Goal: Information Seeking & Learning: Learn about a topic

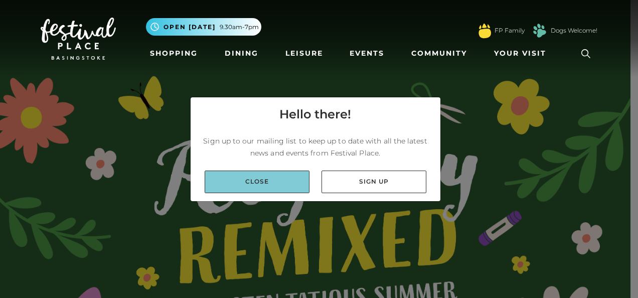
click at [288, 177] on link "Close" at bounding box center [257, 182] width 105 height 23
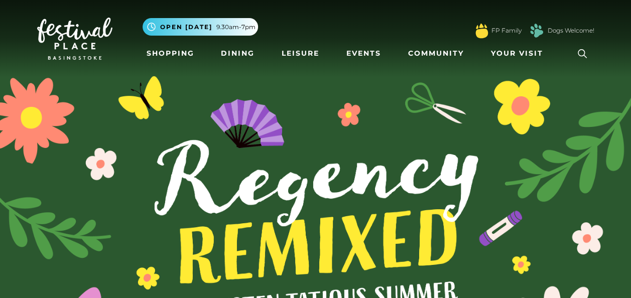
click at [587, 52] on icon at bounding box center [582, 53] width 15 height 15
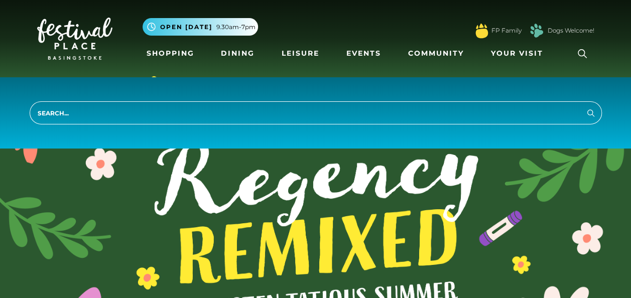
click at [330, 114] on input "search" at bounding box center [316, 112] width 572 height 23
type input "jobs"
click at [585, 106] on button "Search" at bounding box center [591, 112] width 12 height 13
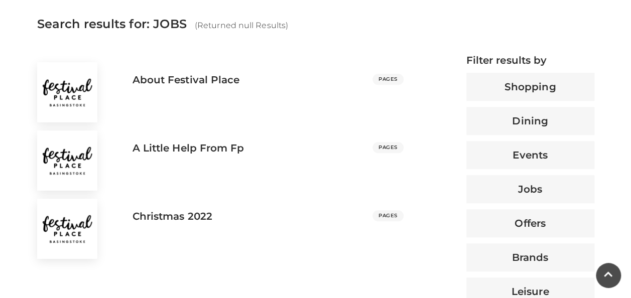
scroll to position [389, 0]
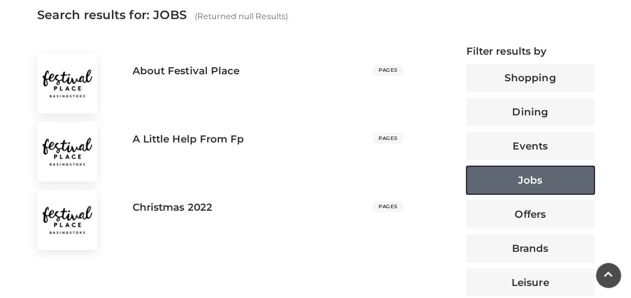
click at [520, 174] on button "Jobs" at bounding box center [530, 180] width 128 height 28
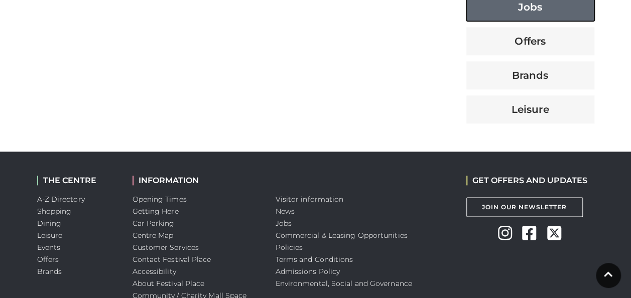
scroll to position [570, 0]
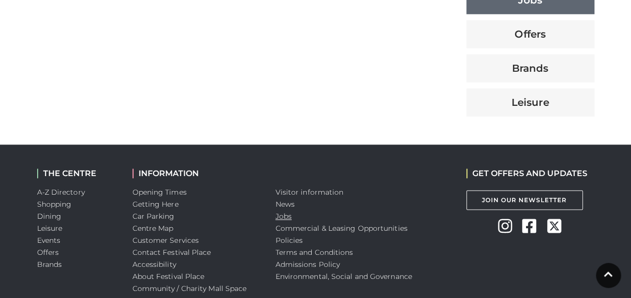
click at [287, 217] on link "Jobs" at bounding box center [283, 216] width 16 height 9
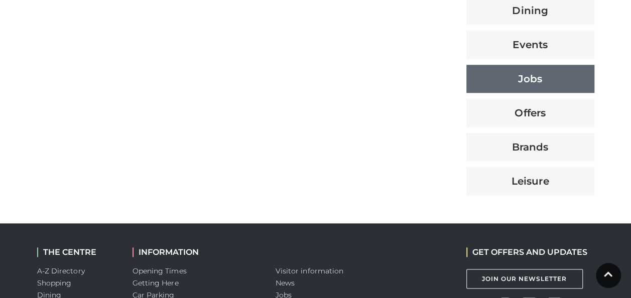
scroll to position [572, 0]
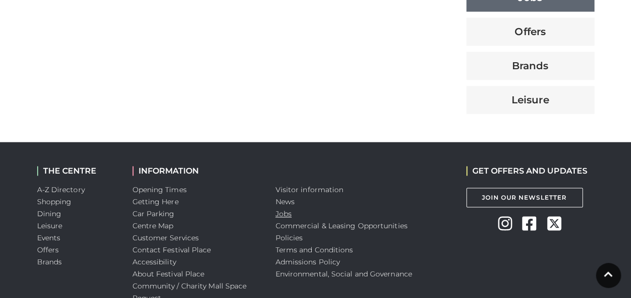
click at [286, 213] on link "Jobs" at bounding box center [283, 213] width 16 height 9
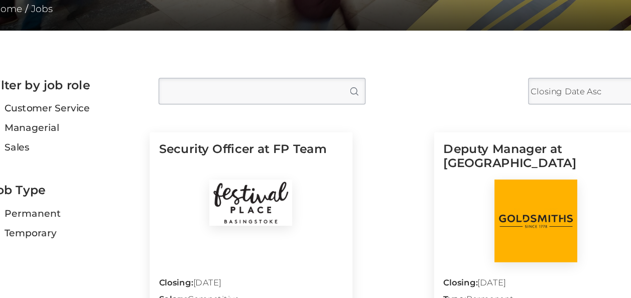
scroll to position [223, 0]
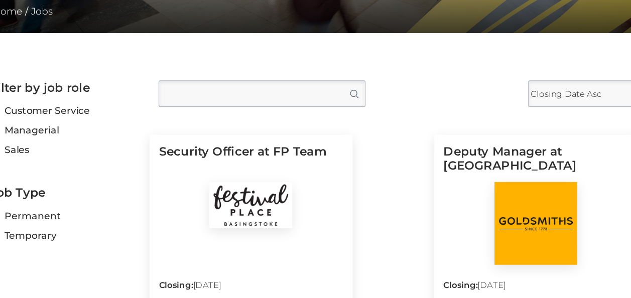
click at [260, 72] on input "Type job position" at bounding box center [268, 79] width 176 height 23
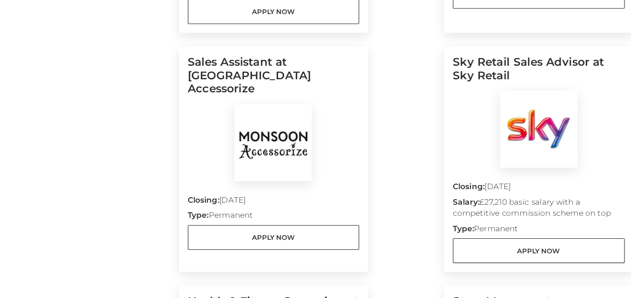
scroll to position [481, 0]
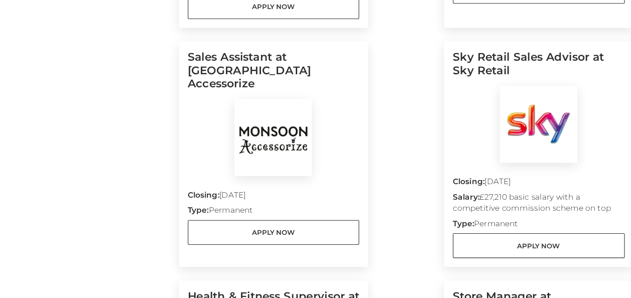
click at [250, 143] on img at bounding box center [258, 151] width 70 height 70
click at [226, 173] on img at bounding box center [258, 151] width 70 height 70
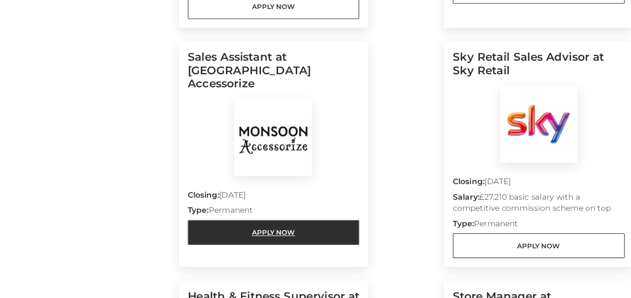
click at [267, 227] on link "Apply Now" at bounding box center [259, 238] width 157 height 23
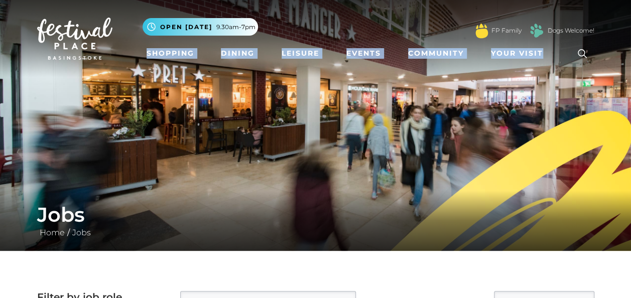
drag, startPoint x: 628, startPoint y: 29, endPoint x: 622, endPoint y: 70, distance: 41.5
click at [622, 70] on nav "Toggle navigation .st5{fill:none;stroke:#FFFFFF;stroke-width:2.29;stroke-miterl…" at bounding box center [315, 38] width 631 height 77
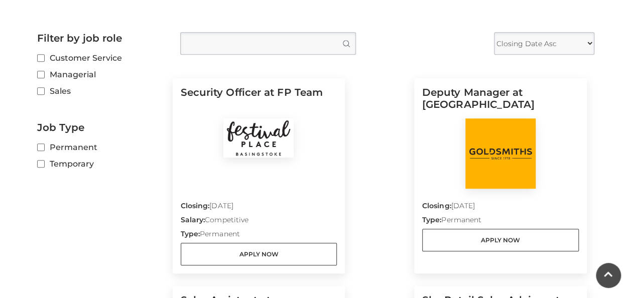
scroll to position [257, 0]
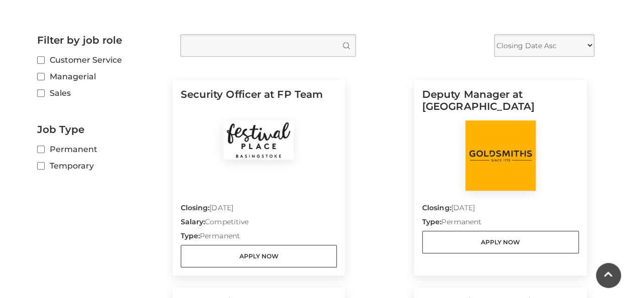
click at [569, 42] on select "Closing Date Asc Closing Date Desc" at bounding box center [544, 45] width 100 height 23
click at [147, 127] on h2 "Job Type" at bounding box center [101, 129] width 128 height 12
click at [88, 147] on label "Permanent" at bounding box center [101, 149] width 128 height 13
click at [44, 147] on input "Permanent" at bounding box center [40, 150] width 7 height 7
click at [41, 144] on label "Permanent" at bounding box center [101, 149] width 128 height 13
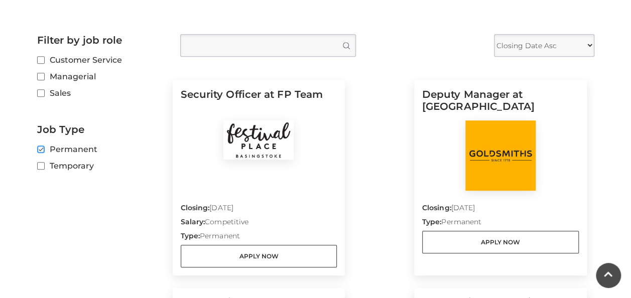
click at [41, 147] on input "Permanent" at bounding box center [40, 150] width 7 height 7
checkbox input "false"
click at [346, 47] on div at bounding box center [346, 46] width 7 height 8
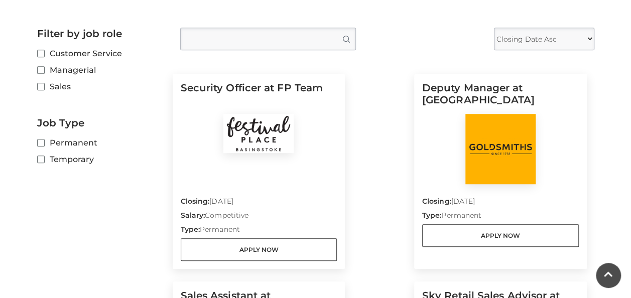
scroll to position [269, 0]
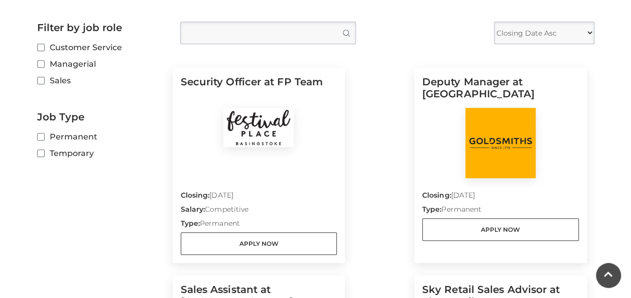
click at [235, 31] on input "Type job position" at bounding box center [268, 33] width 176 height 23
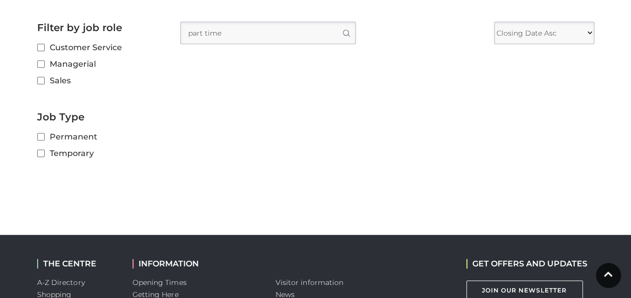
type input "part time"
click at [336, 22] on button "Search" at bounding box center [346, 33] width 20 height 22
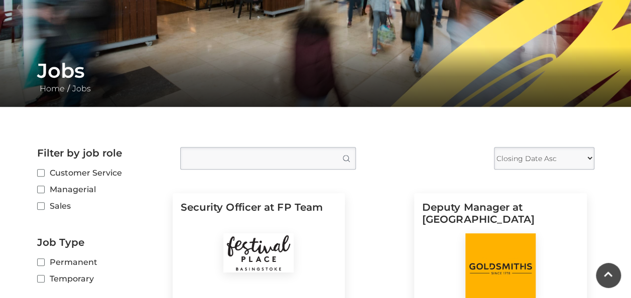
scroll to position [190, 0]
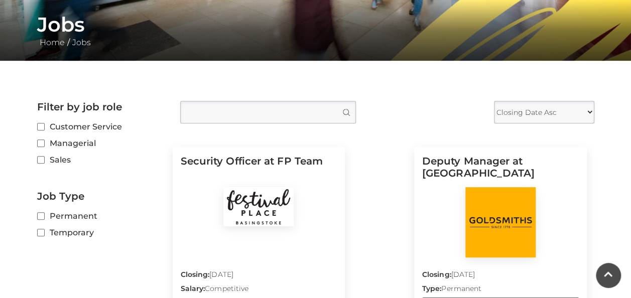
click at [582, 110] on select "Closing Date Asc Closing Date Desc" at bounding box center [544, 112] width 100 height 23
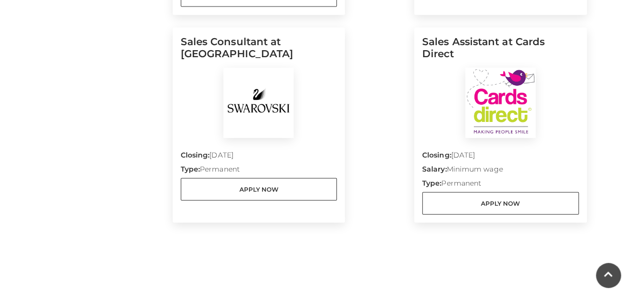
scroll to position [1177, 0]
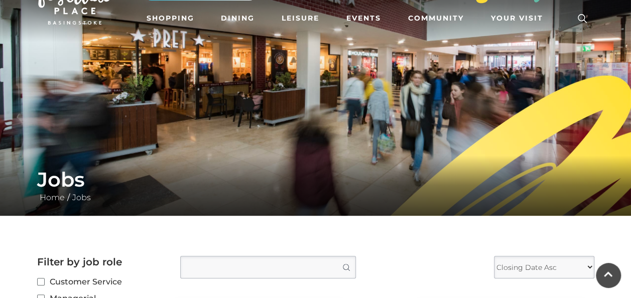
scroll to position [33, 0]
